Goal: Task Accomplishment & Management: Manage account settings

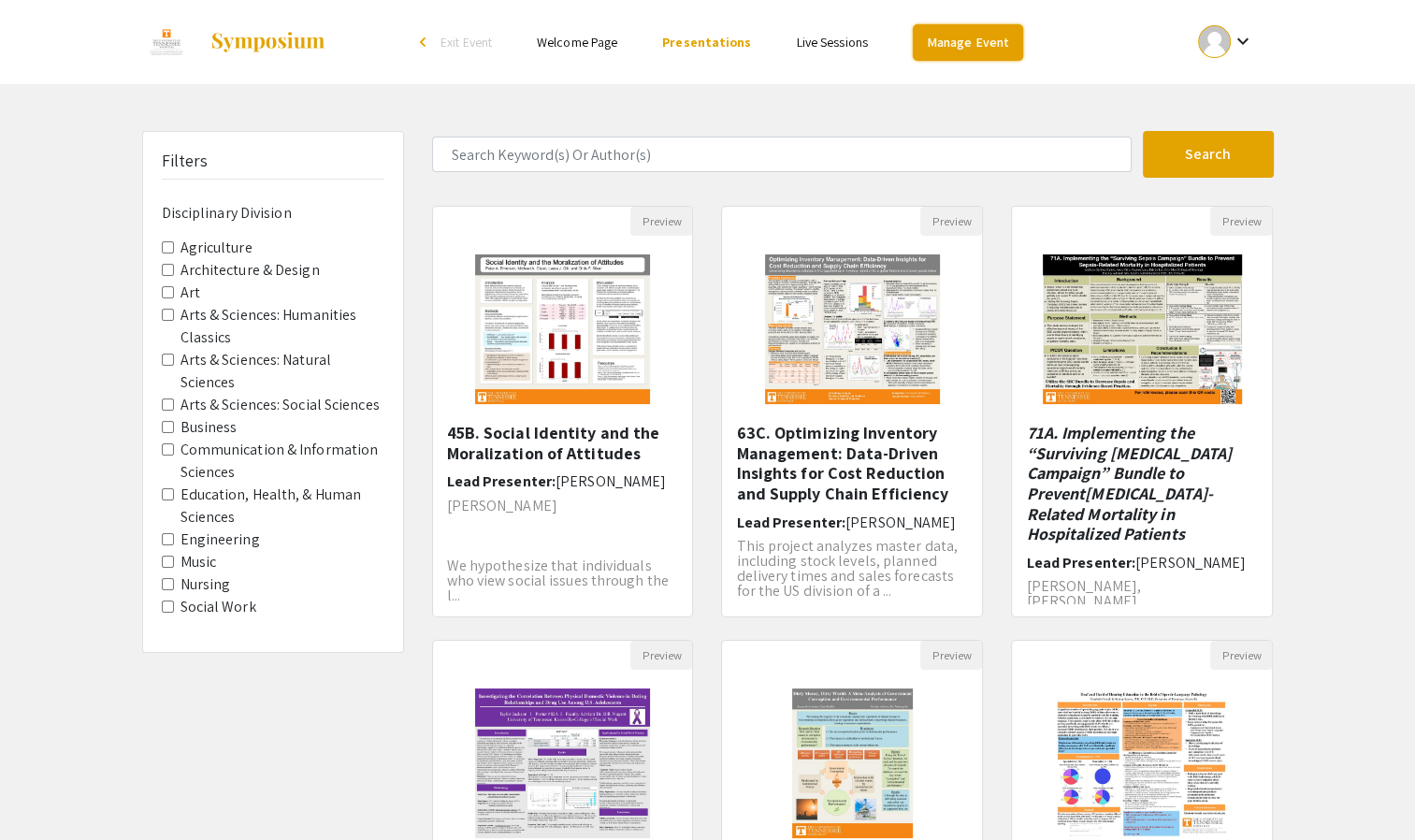
click at [985, 51] on link "Manage Event" at bounding box center [969, 42] width 110 height 36
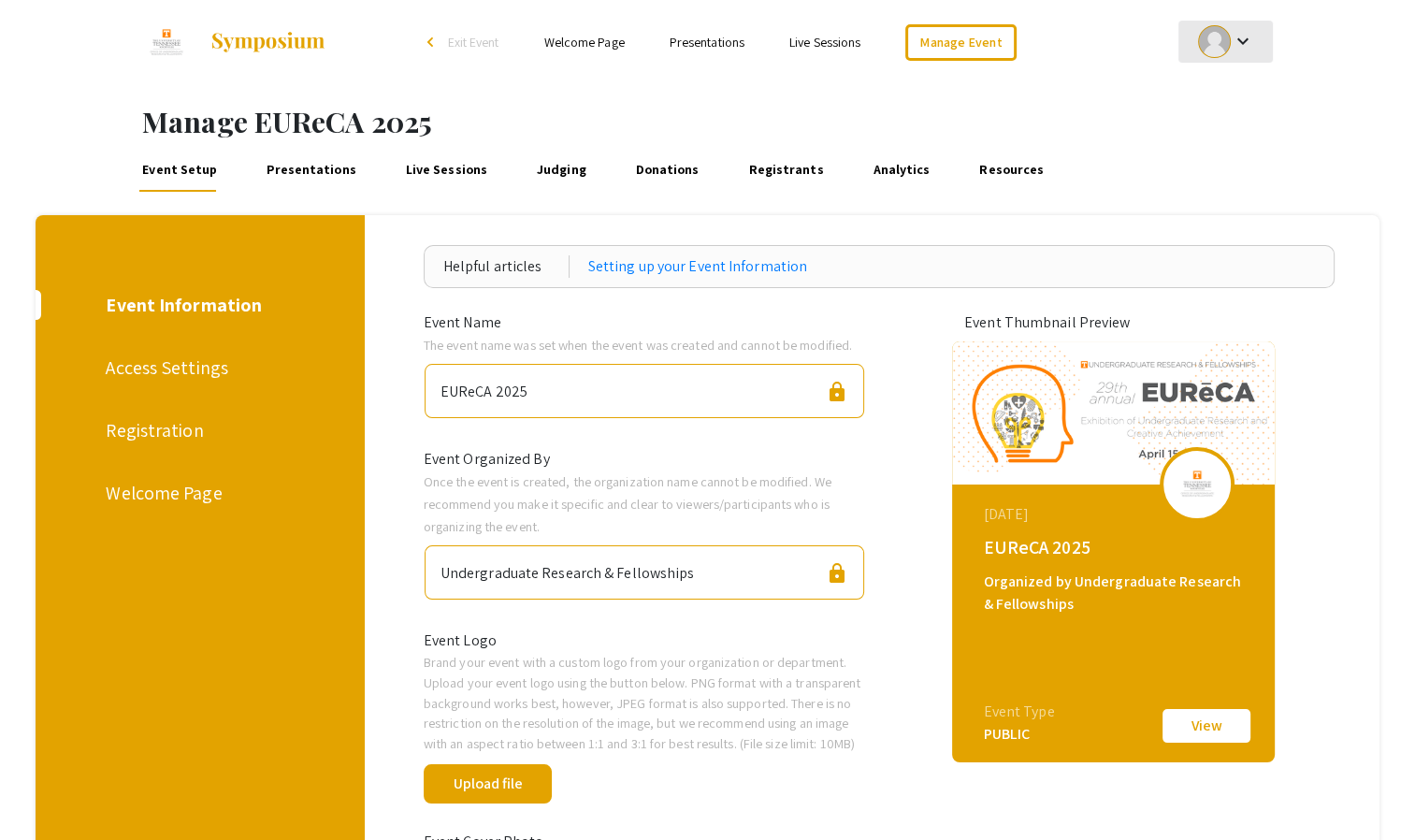
click at [1219, 41] on div at bounding box center [1214, 41] width 33 height 33
click at [1240, 93] on button "My Account" at bounding box center [1236, 93] width 115 height 45
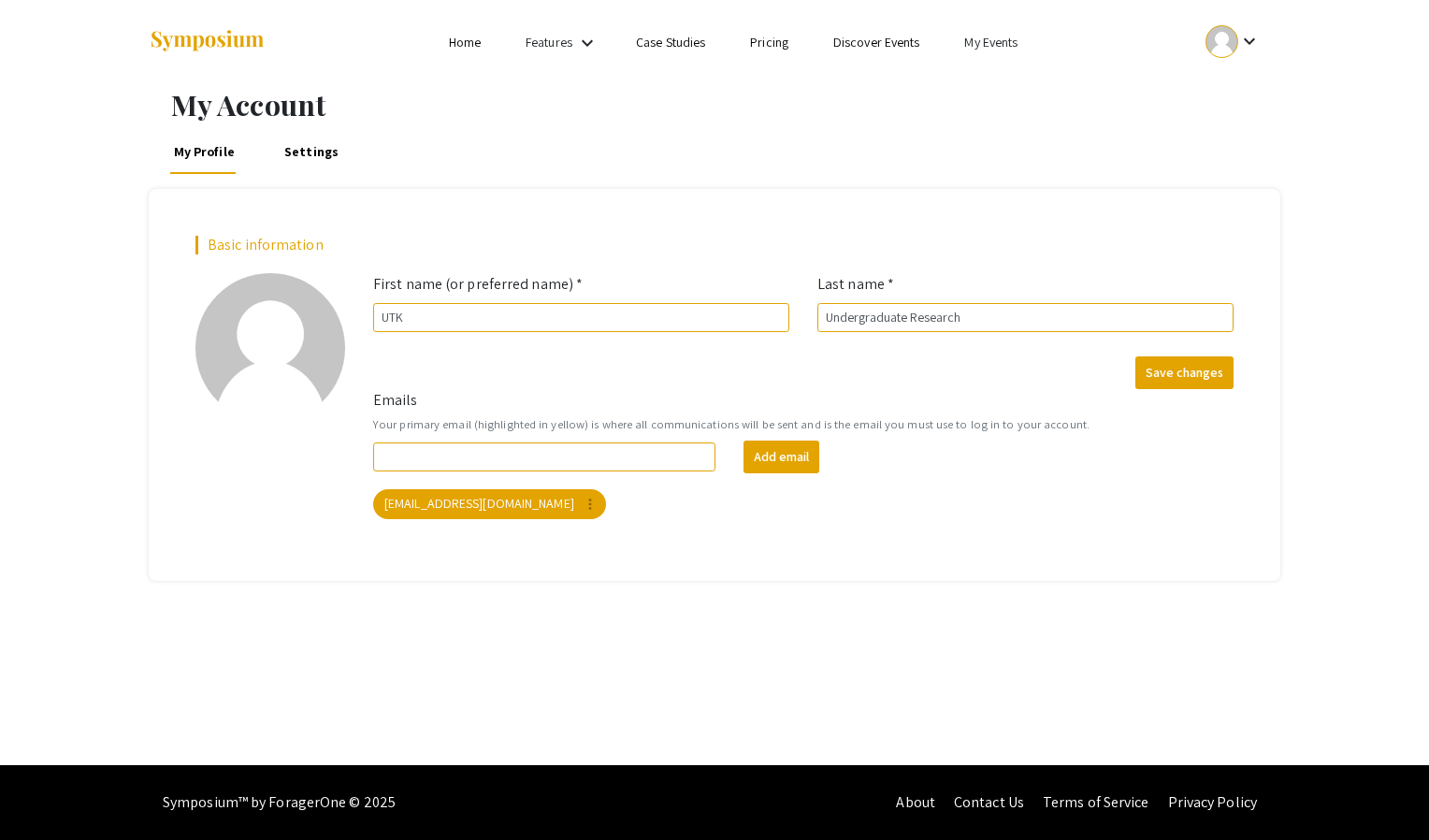
click at [981, 39] on link "My Events" at bounding box center [991, 42] width 53 height 17
click at [983, 89] on button "Events I've organized" at bounding box center [1022, 83] width 160 height 45
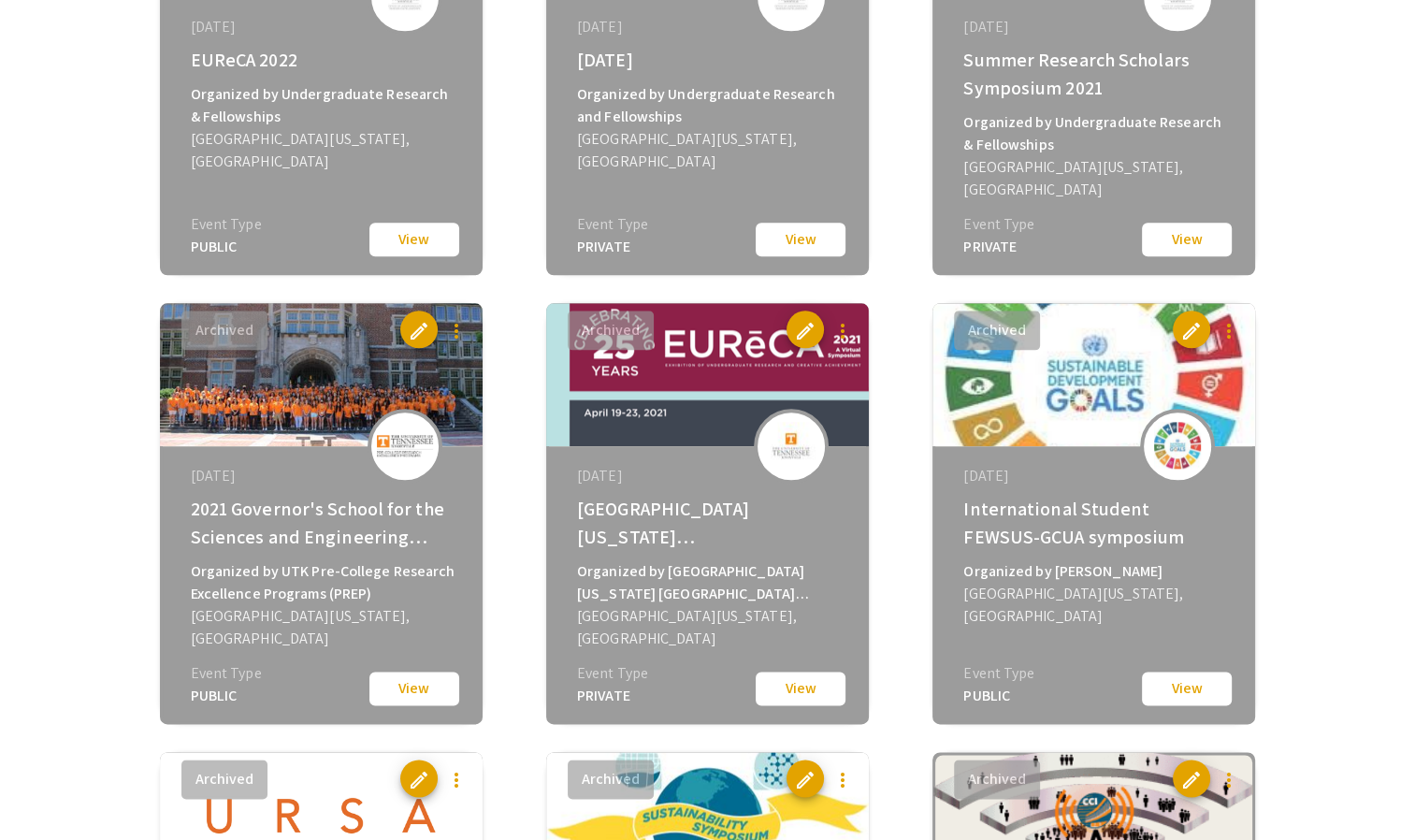
scroll to position [1870, 0]
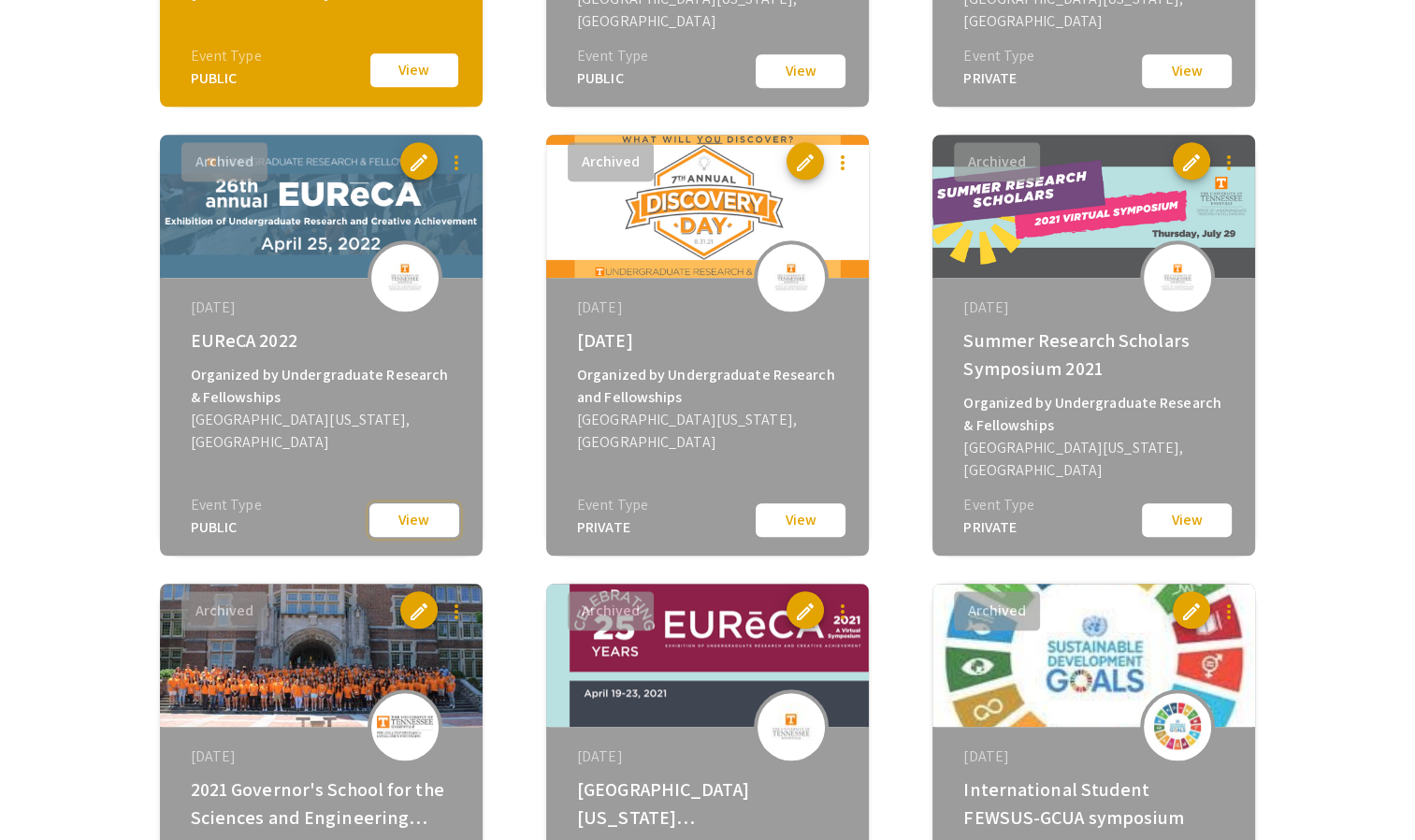
click at [401, 519] on button "View" at bounding box center [415, 520] width 94 height 37
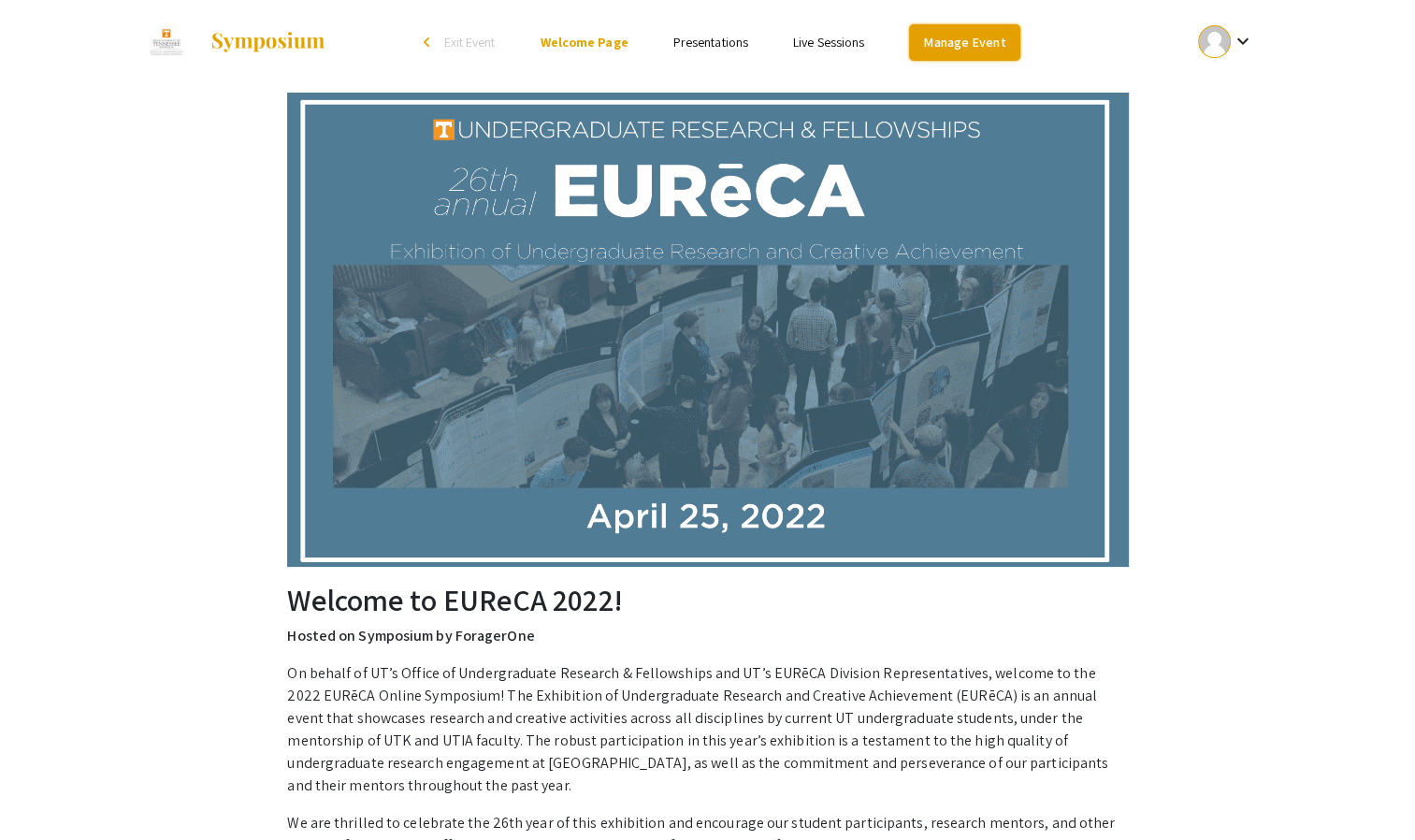
click at [995, 44] on link "Manage Event" at bounding box center [965, 42] width 110 height 36
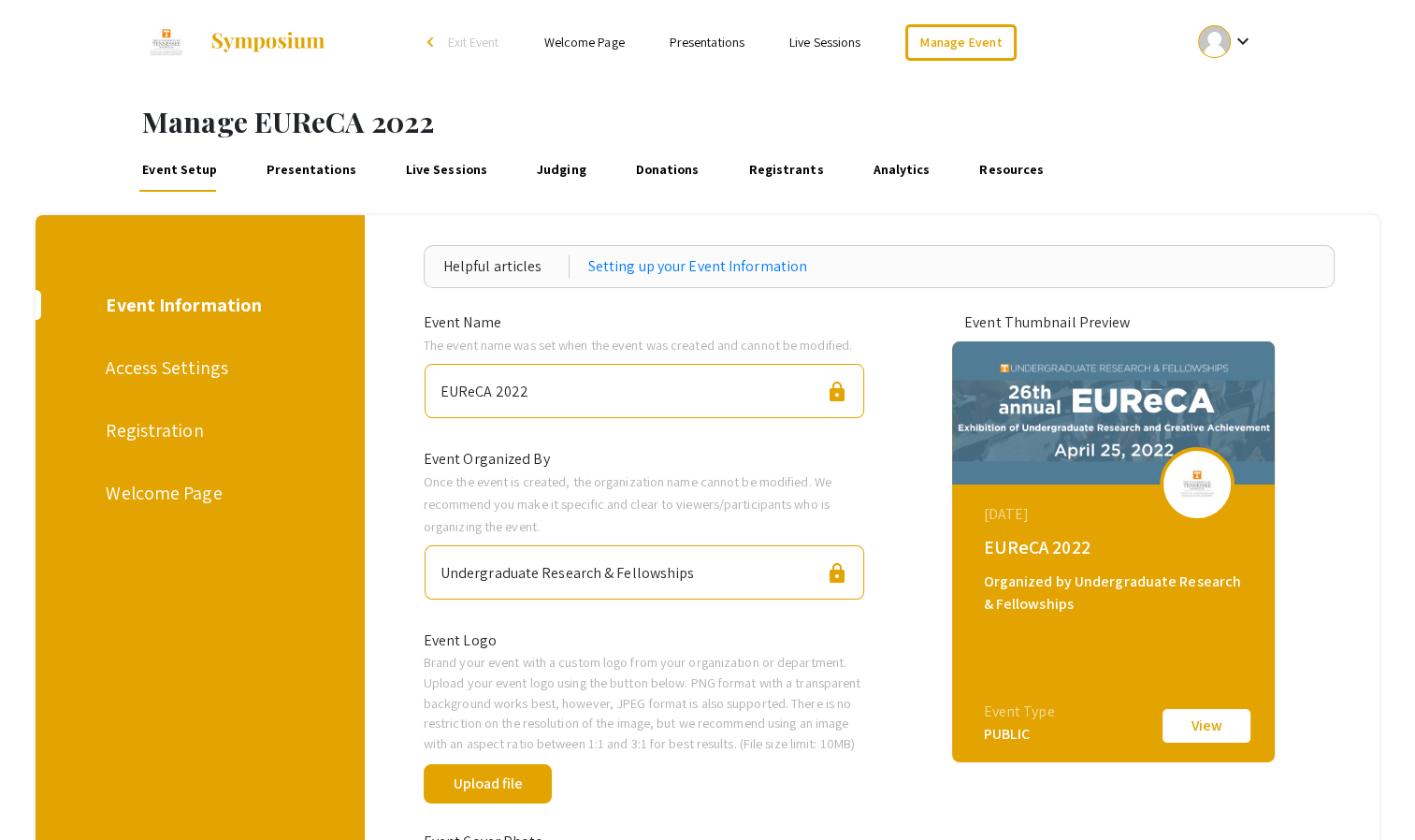
click at [323, 171] on link "Presentations" at bounding box center [312, 169] width 96 height 45
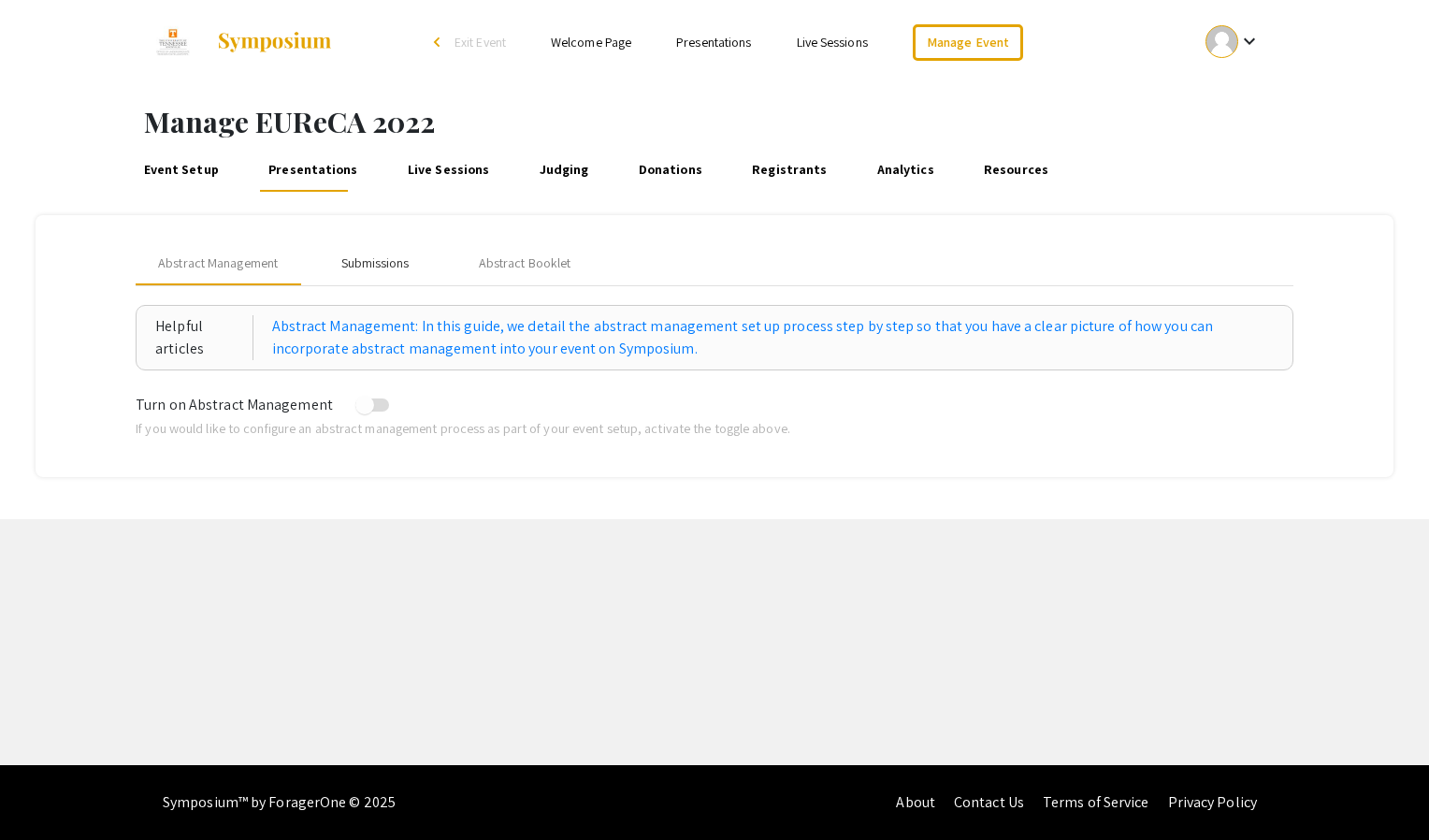
click at [397, 252] on div "Submissions" at bounding box center [375, 263] width 150 height 45
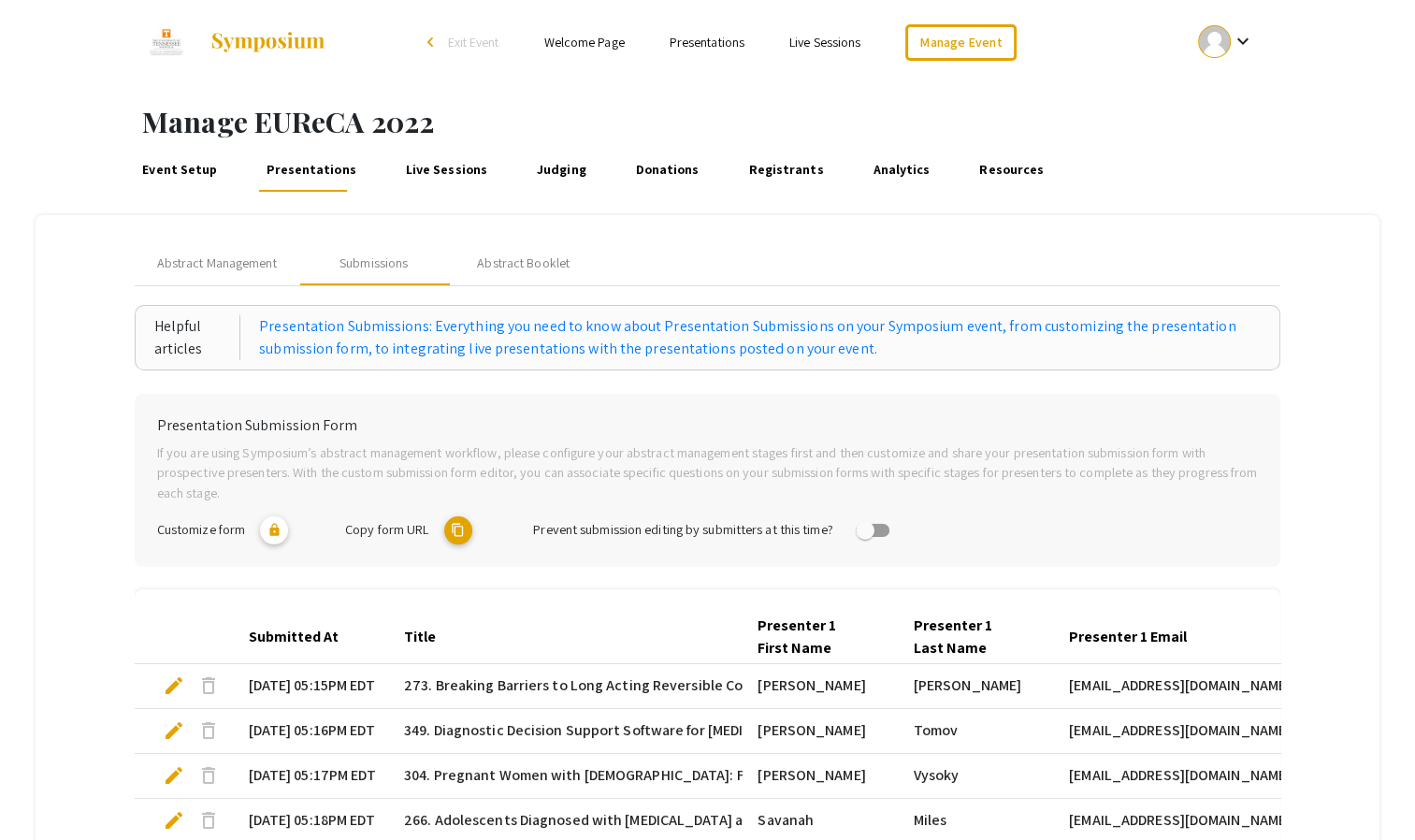
click at [461, 525] on mat-icon "content_copy" at bounding box center [459, 530] width 28 height 28
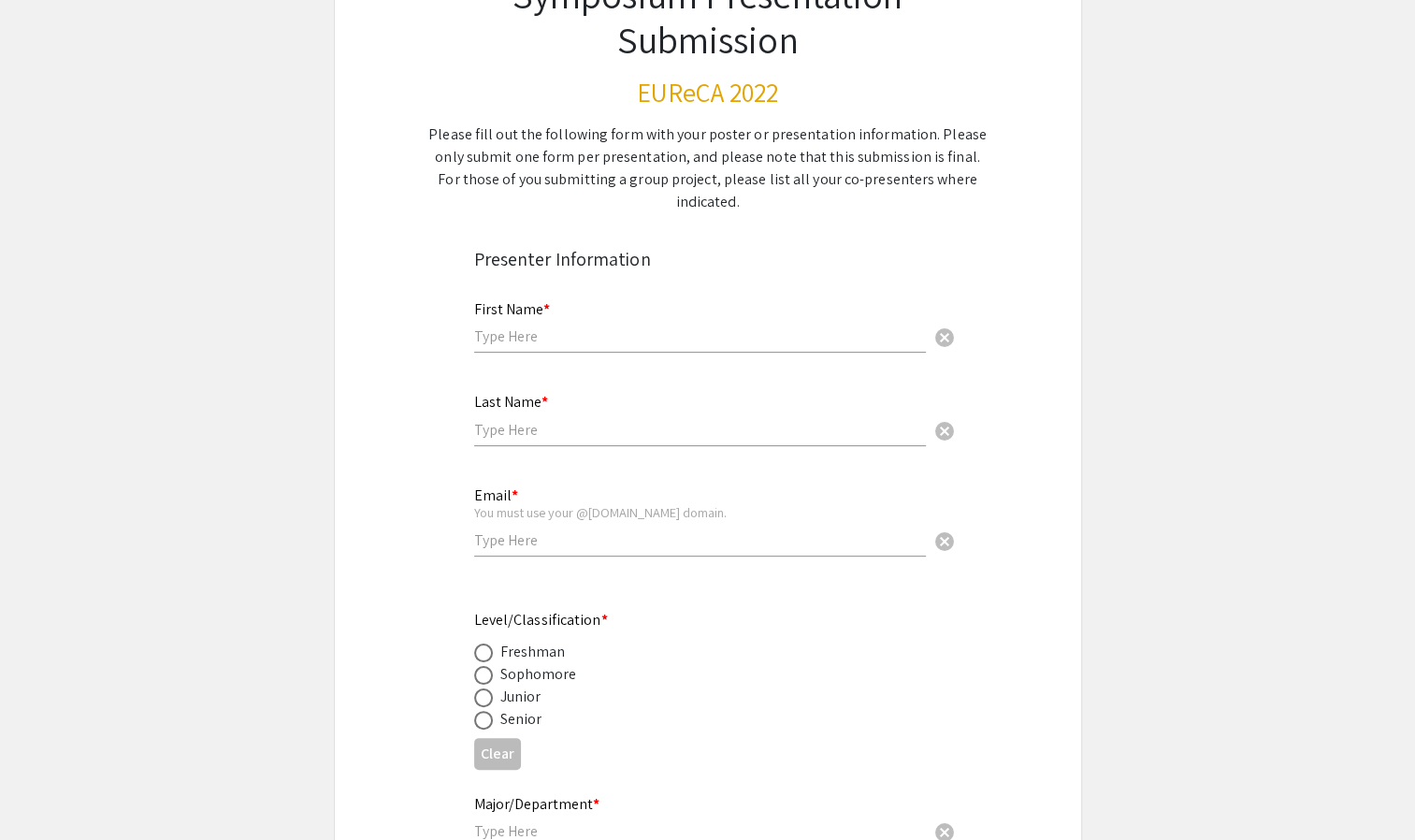
scroll to position [90, 0]
